Goal: Task Accomplishment & Management: Manage account settings

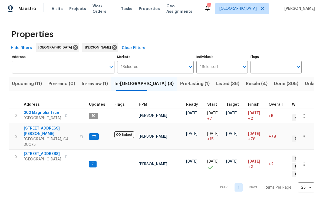
click at [24, 85] on span "Upcoming (11)" at bounding box center [27, 84] width 30 height 8
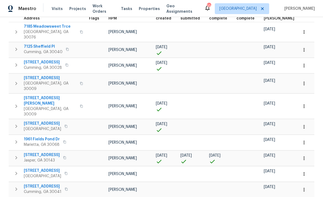
click at [35, 152] on span "78 Blue Pine Ct" at bounding box center [42, 154] width 36 height 5
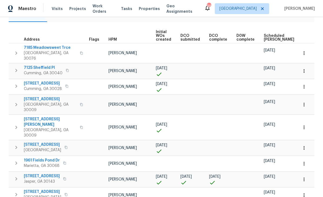
scroll to position [74, 0]
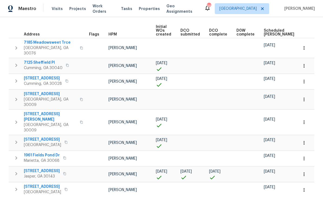
click at [304, 172] on icon "button" at bounding box center [304, 174] width 1 height 4
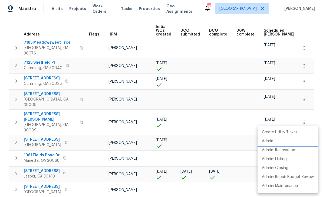
click at [270, 140] on p "Admin" at bounding box center [267, 141] width 11 height 6
click at [83, 68] on div at bounding box center [161, 98] width 323 height 197
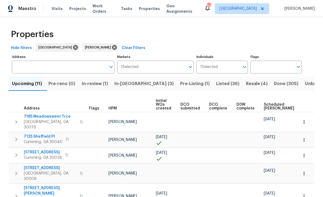
scroll to position [0, 0]
click at [216, 83] on span "Listed (36)" at bounding box center [227, 84] width 23 height 8
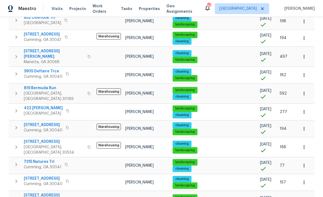
scroll to position [185, 0]
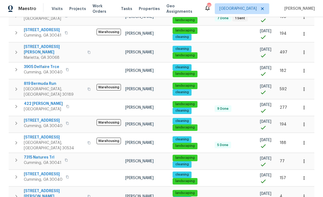
click at [34, 81] on span "819 Bermuda Run" at bounding box center [54, 83] width 60 height 5
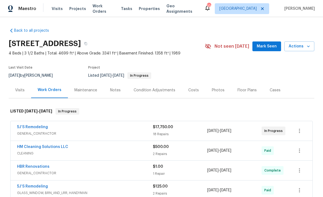
click at [113, 89] on div "Notes" at bounding box center [115, 89] width 11 height 5
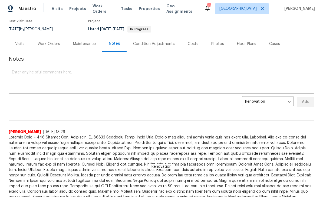
scroll to position [41, 0]
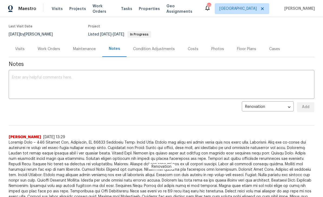
click at [18, 76] on textarea at bounding box center [161, 85] width 299 height 19
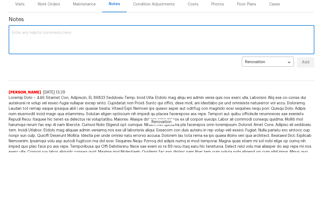
paste textarea "HOA name Eagle Watch HOA Inc Management Agency Access Management Group Phone [P…"
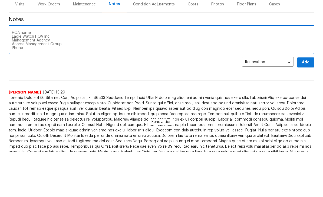
scroll to position [11, 0]
type textarea "HOA name Eagle Watch HOA Inc Management Agency Access Management Group Phone [P…"
click at [307, 104] on span "Add" at bounding box center [305, 107] width 9 height 7
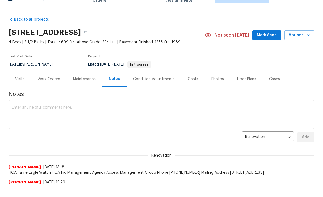
scroll to position [0, 0]
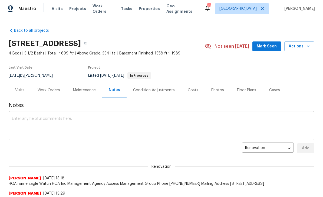
click at [268, 47] on span "Mark Seen" at bounding box center [267, 46] width 20 height 7
